Goal: Transaction & Acquisition: Purchase product/service

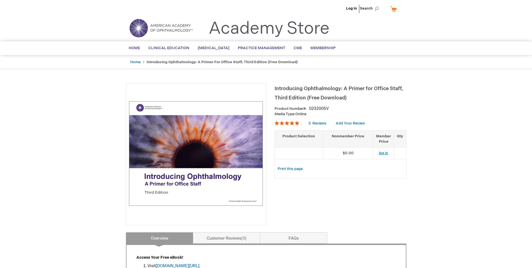
click at [382, 154] on link "log in" at bounding box center [383, 153] width 9 height 4
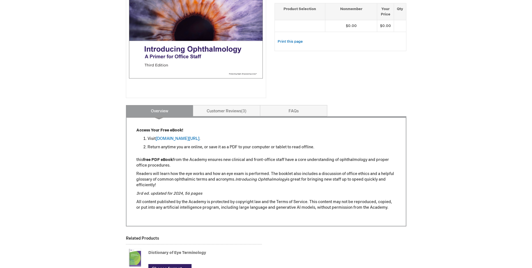
scroll to position [28, 0]
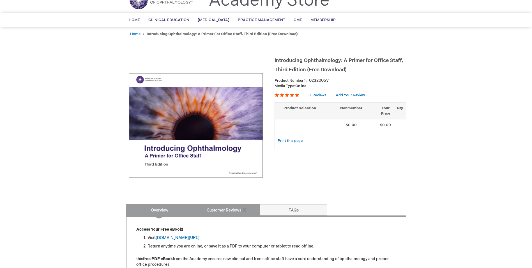
click at [236, 207] on link "Customer Reviews 3" at bounding box center [226, 209] width 67 height 11
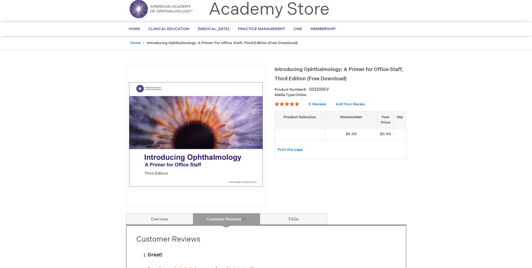
scroll to position [0, 0]
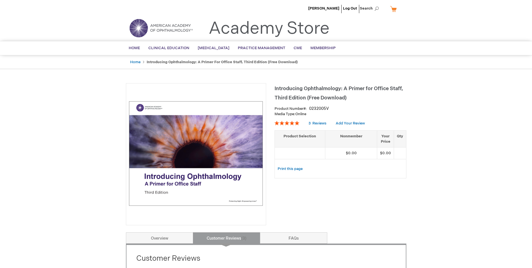
click at [299, 91] on span "Introducing Ophthalmology: A Primer for Office Staff, Third Edition (Free Downl…" at bounding box center [339, 93] width 129 height 15
drag, startPoint x: 299, startPoint y: 91, endPoint x: 307, endPoint y: 88, distance: 9.4
click at [307, 88] on span "Introducing Ophthalmology: A Primer for Office Staff, Third Edition (Free Downl…" at bounding box center [339, 93] width 129 height 15
drag, startPoint x: 418, startPoint y: 120, endPoint x: 527, endPoint y: 149, distance: 112.9
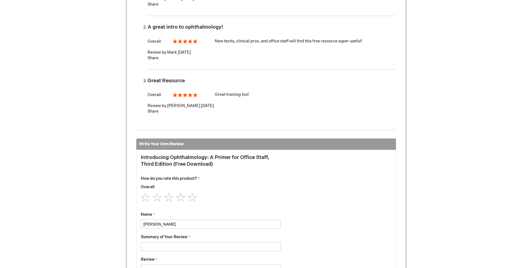
scroll to position [545, 0]
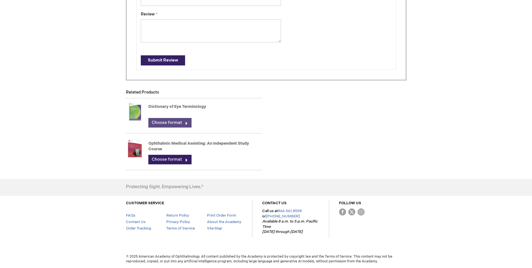
click at [172, 124] on link "Choose format" at bounding box center [169, 123] width 43 height 10
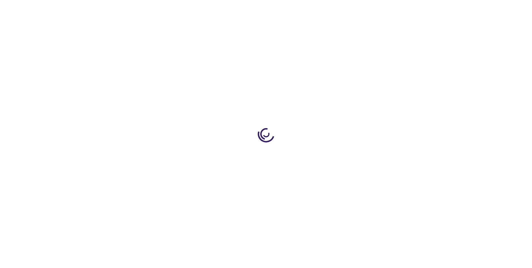
type input "0"
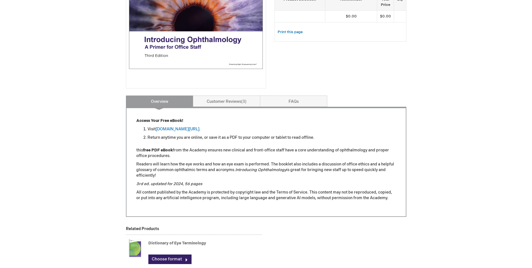
scroll to position [133, 0]
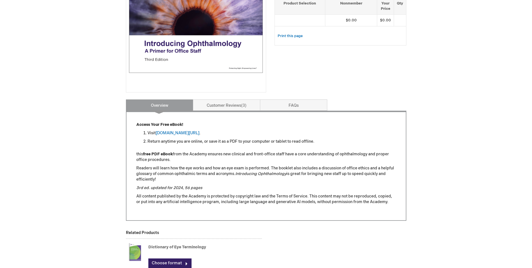
click at [208, 44] on img at bounding box center [196, 20] width 134 height 134
click at [291, 105] on link "FAQs" at bounding box center [293, 104] width 67 height 11
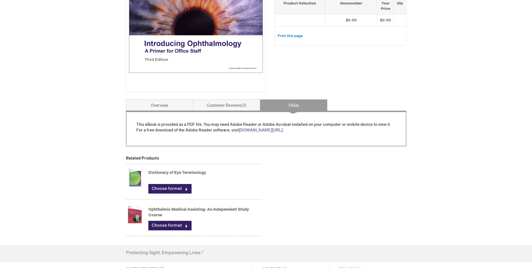
click at [262, 130] on link "[DOMAIN_NAME][URL]" at bounding box center [261, 130] width 44 height 5
